Goal: Task Accomplishment & Management: Manage account settings

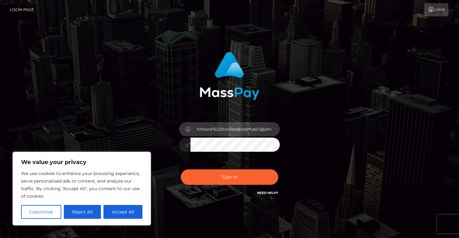
click at [217, 132] on input "Y2VlamF5c2J1cm5lckBnbWFpbC5jb20=" at bounding box center [235, 129] width 89 height 14
click at [214, 130] on input "Y2VlamF5c2J1cm5lckBnbWFpbC5jb20=" at bounding box center [235, 129] width 89 height 14
click at [219, 129] on input "c=" at bounding box center [235, 129] width 89 height 14
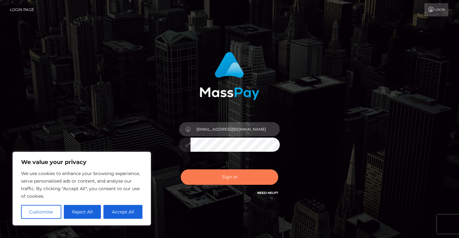
type input "[EMAIL_ADDRESS][DOMAIN_NAME]"
click at [212, 182] on button "Sign in" at bounding box center [230, 176] width 98 height 15
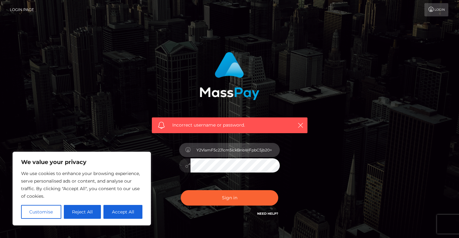
click at [227, 148] on input "Y2VlamF5c2J1cm5lckBnbWFpbC5jb20=" at bounding box center [235, 150] width 89 height 14
click at [229, 148] on input "ce=" at bounding box center [235, 150] width 89 height 14
type input "[EMAIL_ADDRESS][DOMAIN_NAME]"
click at [306, 167] on div "Incorrect username or password. [EMAIL_ADDRESS][DOMAIN_NAME]" at bounding box center [229, 134] width 165 height 175
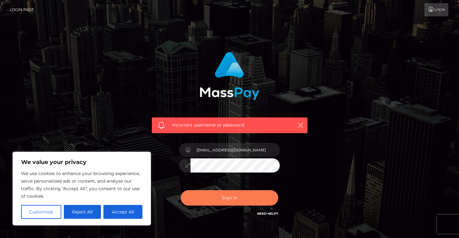
click at [234, 197] on button "Sign in" at bounding box center [230, 197] width 98 height 15
click at [265, 213] on link "Need Help?" at bounding box center [267, 213] width 21 height 4
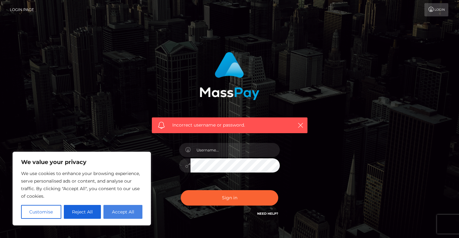
click at [122, 210] on button "Accept All" at bounding box center [123, 212] width 39 height 14
checkbox input "true"
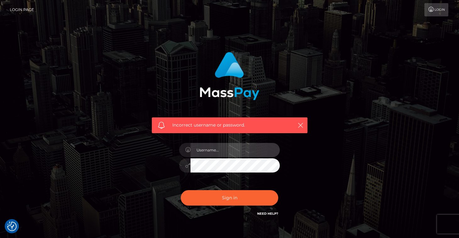
type input "Y2VlamF5c2J1cm5lckBnbWFpbC5jb20="
